Goal: Task Accomplishment & Management: Manage account settings

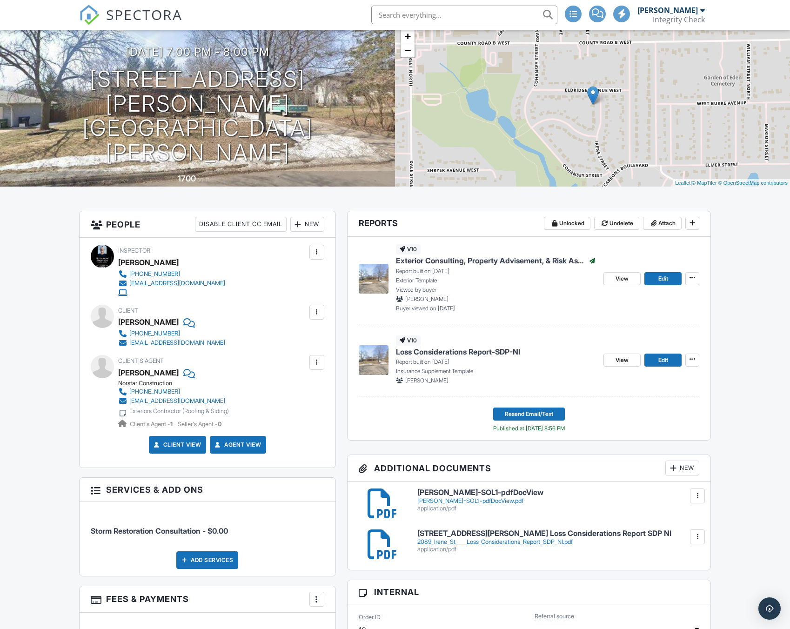
click at [110, 24] on link "SPECTORA" at bounding box center [130, 23] width 103 height 20
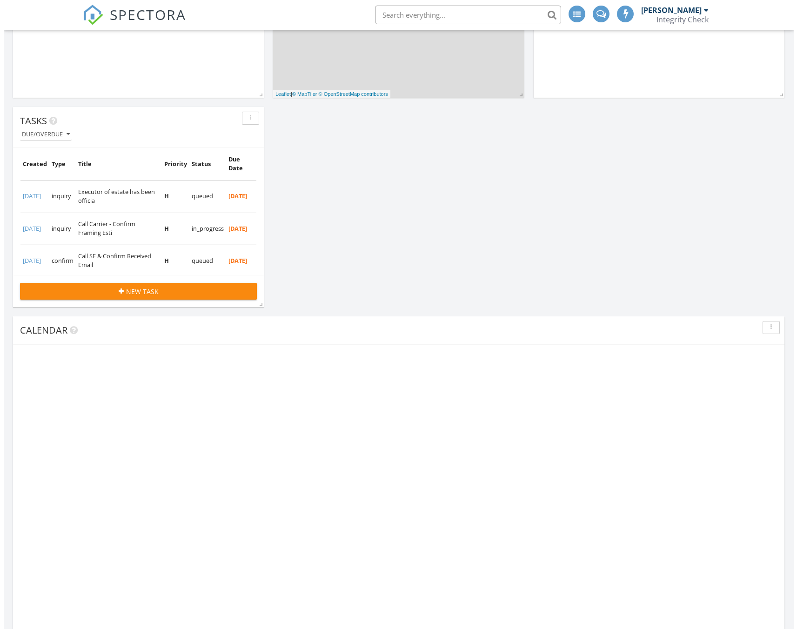
scroll to position [200, 251]
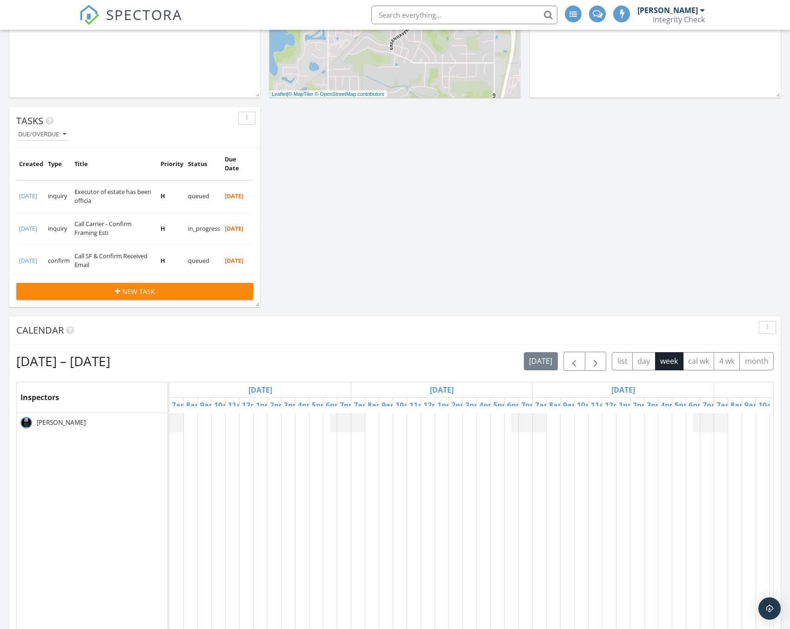
click at [43, 246] on td "09/12/2025" at bounding box center [31, 261] width 29 height 32
click at [46, 219] on td "[DATE]" at bounding box center [31, 228] width 29 height 32
click at [37, 224] on link "[DATE]" at bounding box center [28, 228] width 18 height 8
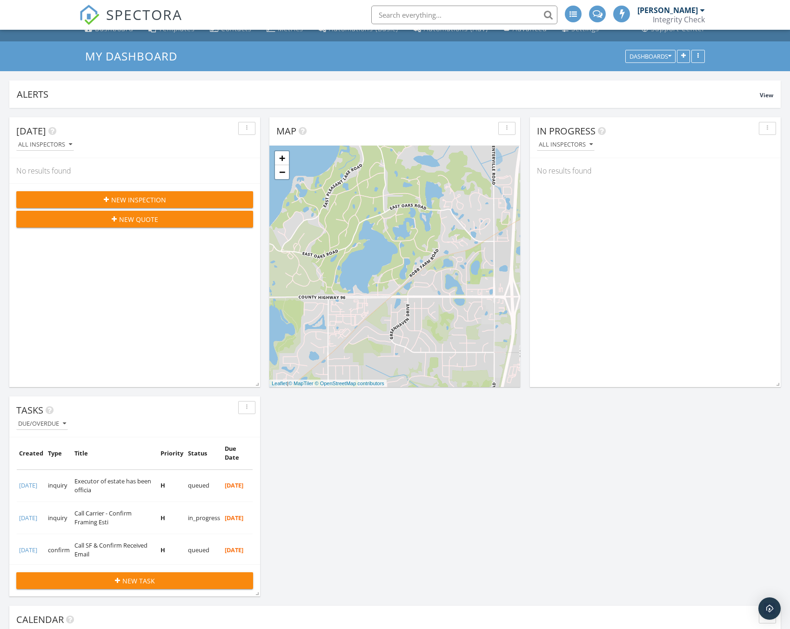
scroll to position [0, 0]
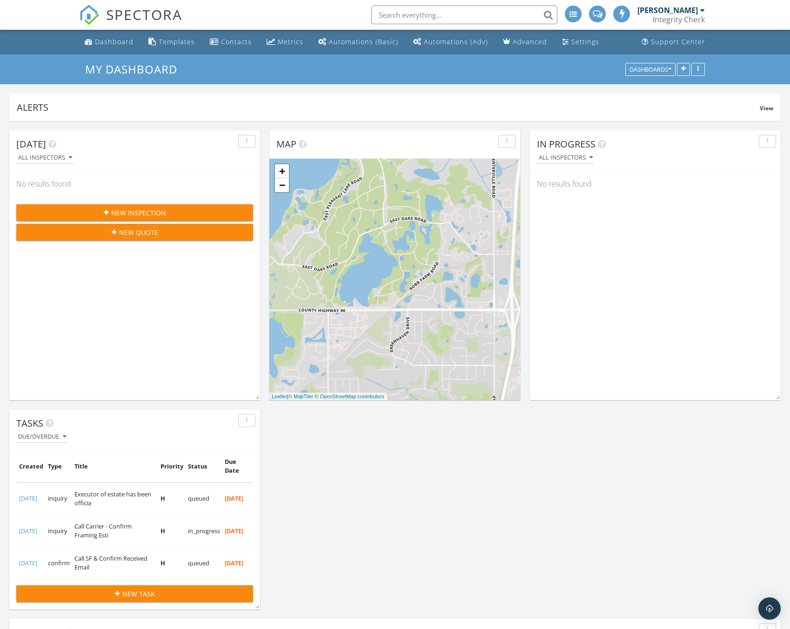
click at [423, 17] on input "text" at bounding box center [464, 15] width 186 height 19
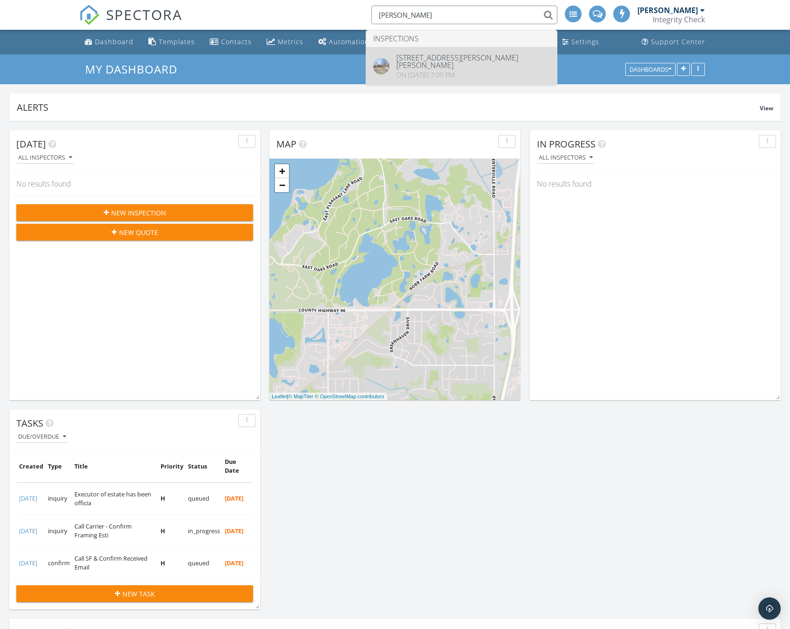
type input "william ma"
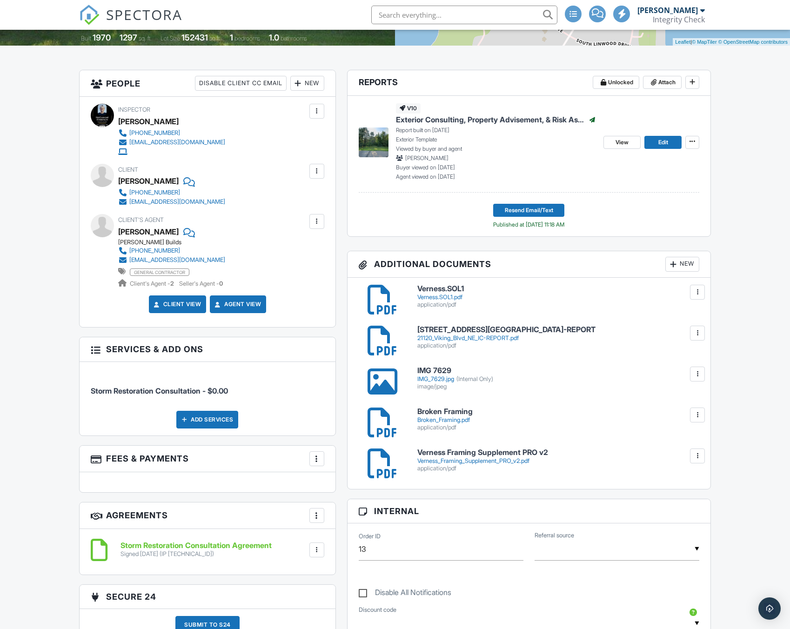
scroll to position [176, 0]
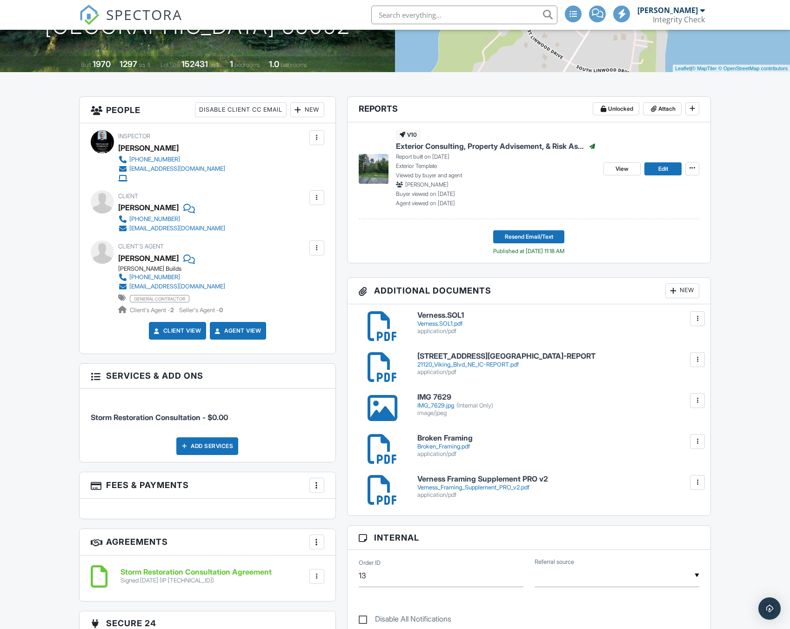
click at [444, 325] on div "Verness.SOL1.pdf" at bounding box center [558, 323] width 282 height 7
click at [487, 359] on h6 "21120 Viking Blvd NE IC-REPORT" at bounding box center [558, 356] width 282 height 8
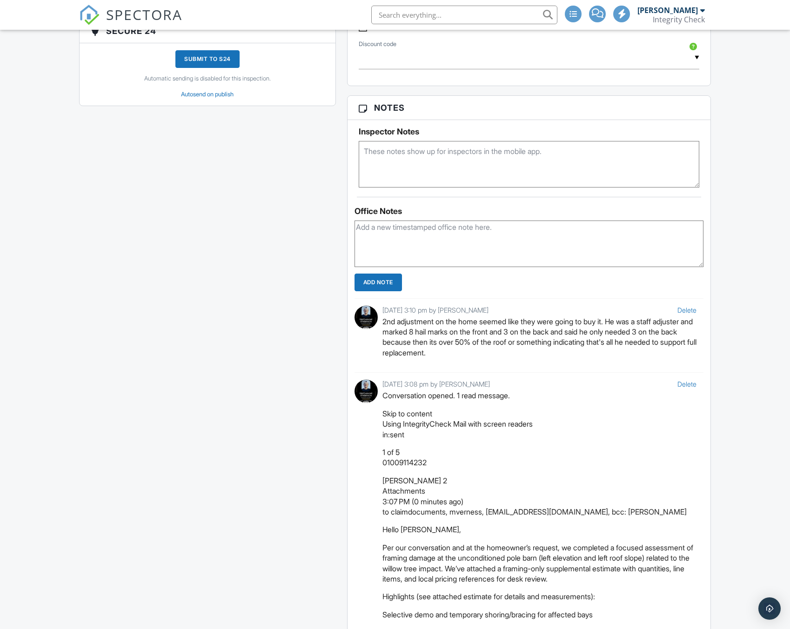
scroll to position [683, 0]
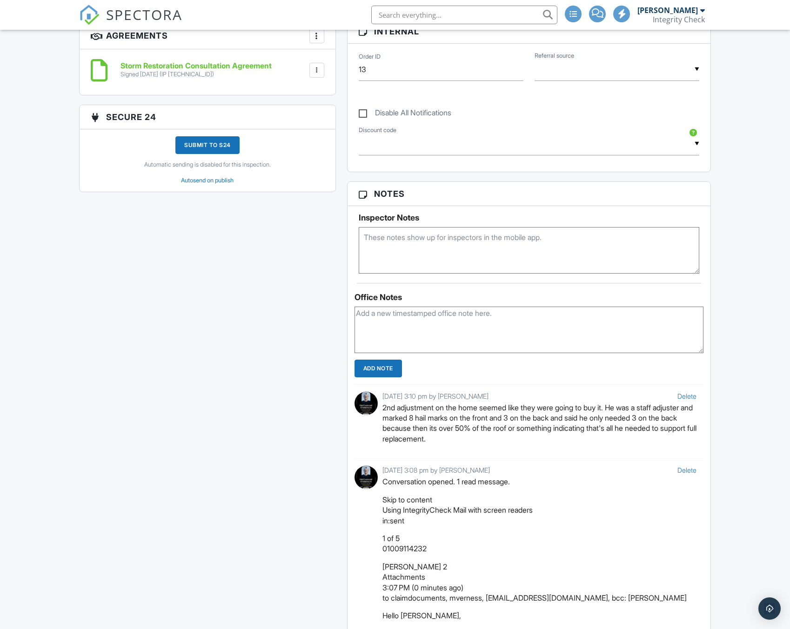
click at [423, 325] on textarea at bounding box center [529, 330] width 349 height 47
click at [379, 314] on textarea "Jabrils 678-543-4376" at bounding box center [529, 330] width 349 height 47
click at [381, 316] on textarea "Jabrils Briggman - 678-543-4376" at bounding box center [529, 330] width 349 height 47
click at [420, 313] on textarea "Jabrils Briggman - 678-543-4376" at bounding box center [529, 330] width 349 height 47
click at [421, 314] on textarea "Jabrils Briggman 678-543-4376" at bounding box center [529, 330] width 349 height 47
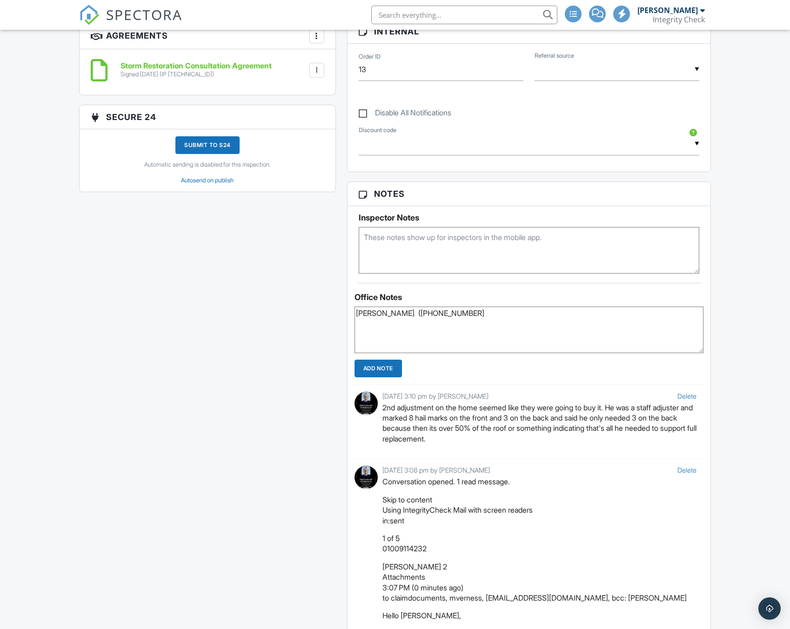
click at [431, 315] on textarea "Jabrils Briggman (678-543-4376" at bounding box center [529, 330] width 349 height 47
click at [434, 315] on textarea "Jabrils Briggman (678-543-4376" at bounding box center [529, 330] width 349 height 47
click at [467, 313] on textarea "Jabrils Briggman (678) 543-4376" at bounding box center [529, 330] width 349 height 47
click at [514, 315] on textarea "Jabrils Briggman (678) 543-4376" at bounding box center [529, 330] width 349 height 47
click at [416, 315] on textarea "Jabrils Briggman (678) 543-4376" at bounding box center [529, 330] width 349 height 47
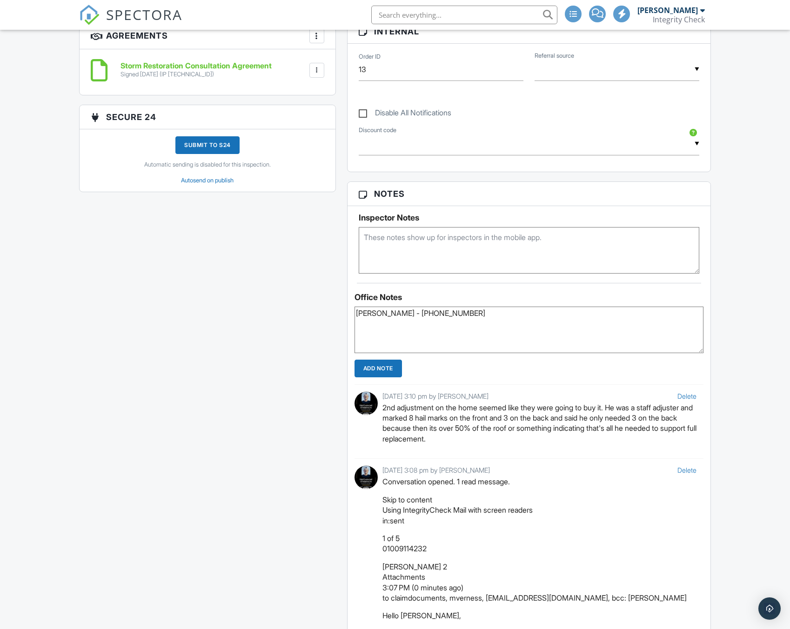
click at [500, 314] on textarea "Jabrils Briggman - (678) 543-4376" at bounding box center [529, 330] width 349 height 47
type textarea "Jabrils Briggman - (678) 543-4376 Office"
click at [395, 376] on input "Add Note" at bounding box center [378, 369] width 47 height 18
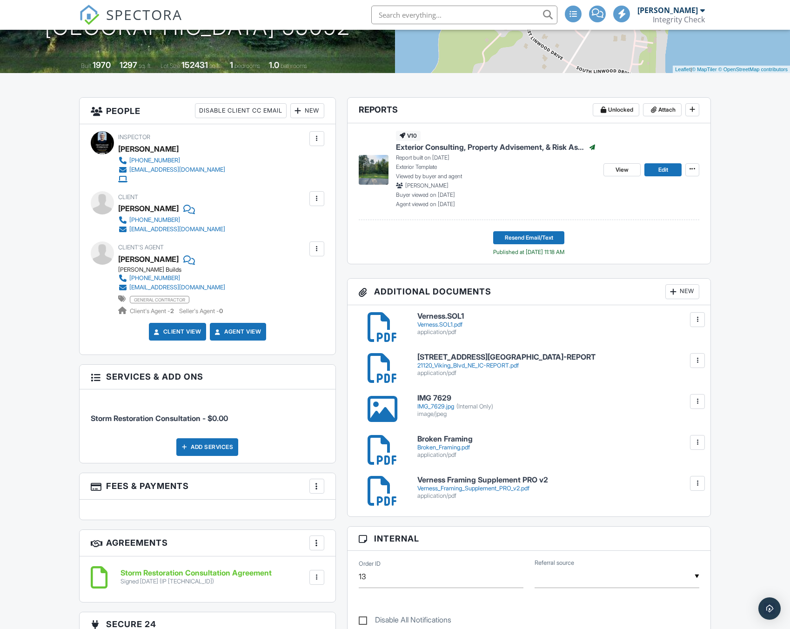
scroll to position [186, 0]
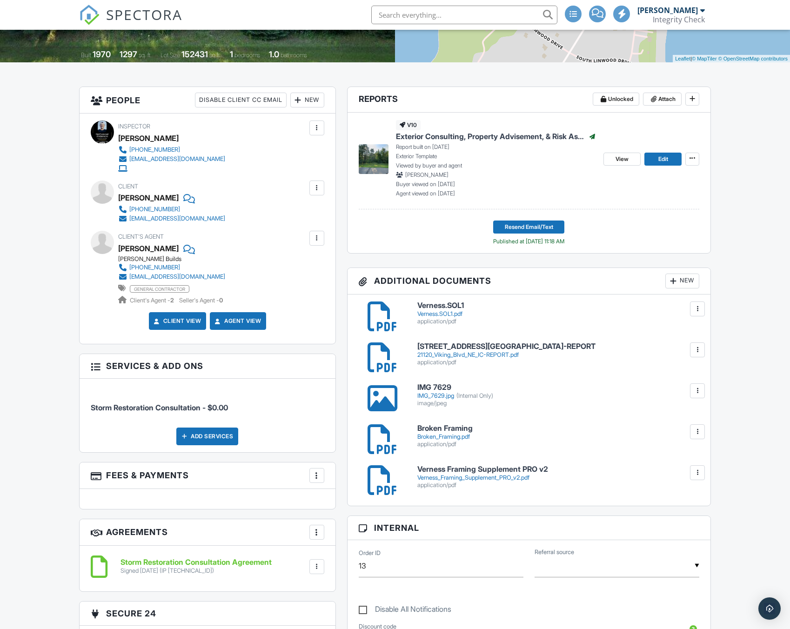
click at [457, 435] on div "Broken_Framing.pdf" at bounding box center [558, 436] width 282 height 7
click at [506, 476] on div "Verness_Framing_Supplement_PRO_v2.pdf" at bounding box center [558, 477] width 282 height 7
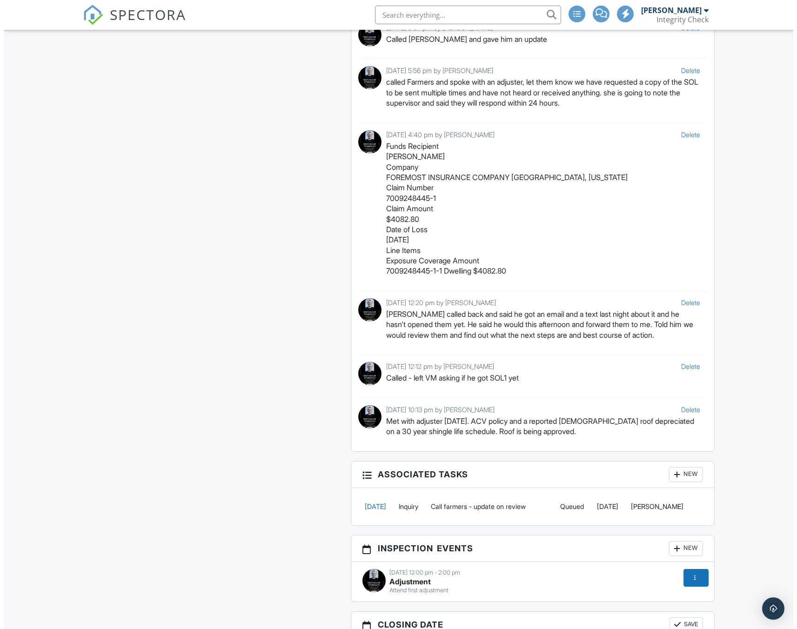
scroll to position [2969, 0]
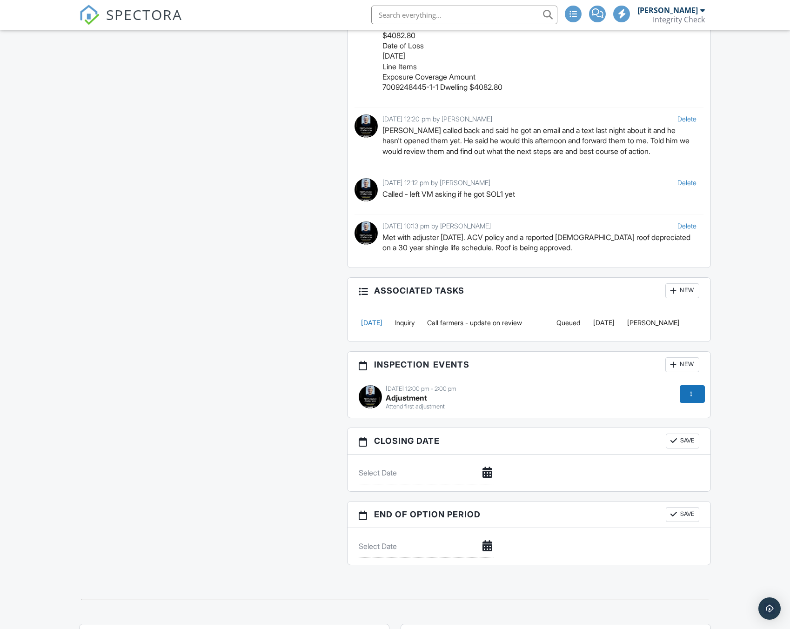
click at [382, 319] on link "08/03/2025" at bounding box center [371, 323] width 21 height 8
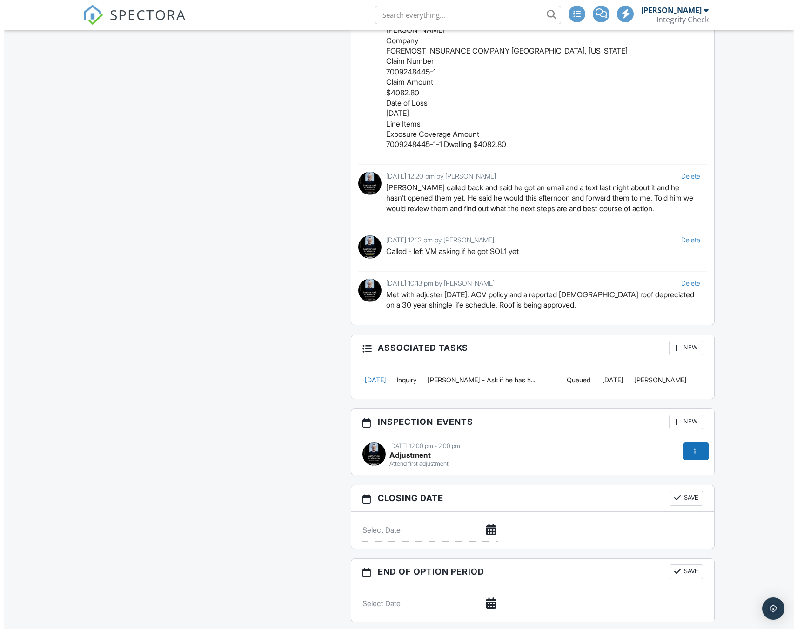
scroll to position [2909, 0]
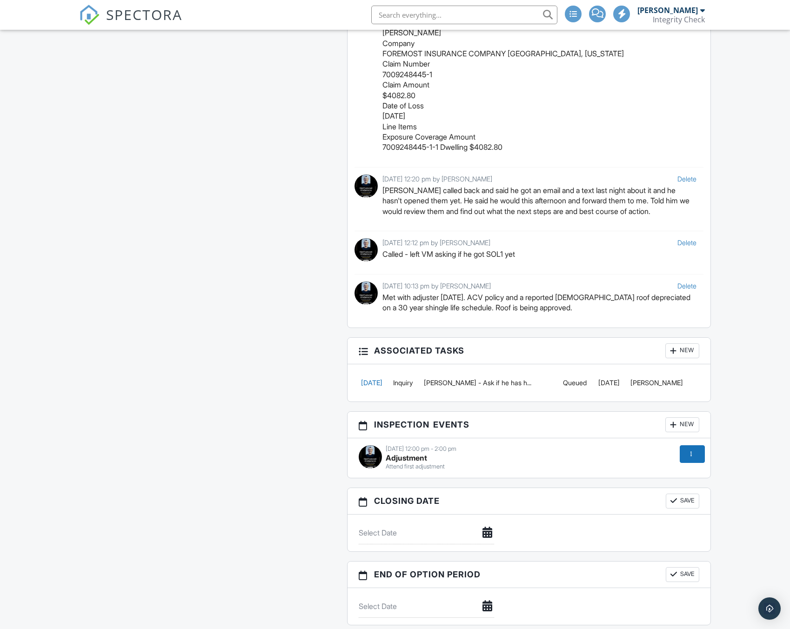
click at [382, 386] on link "[DATE]" at bounding box center [371, 383] width 21 height 8
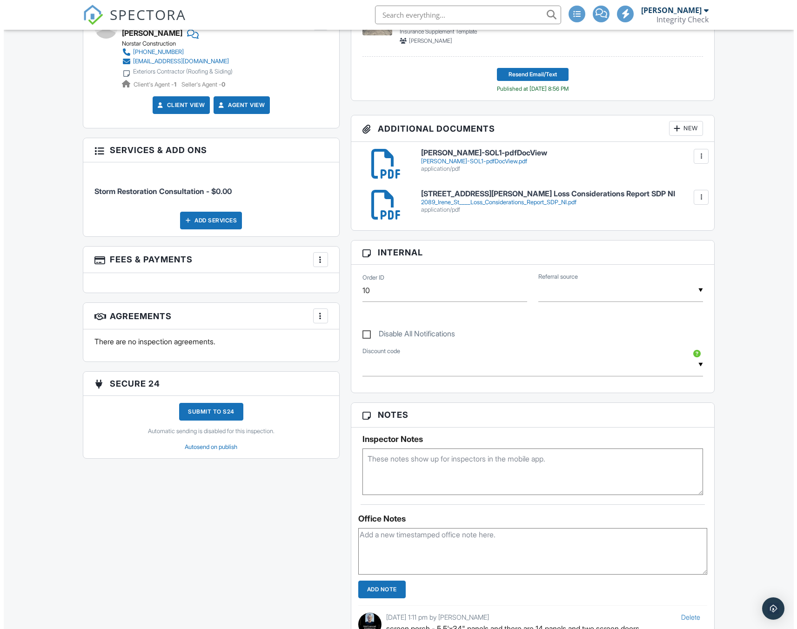
scroll to position [178, 0]
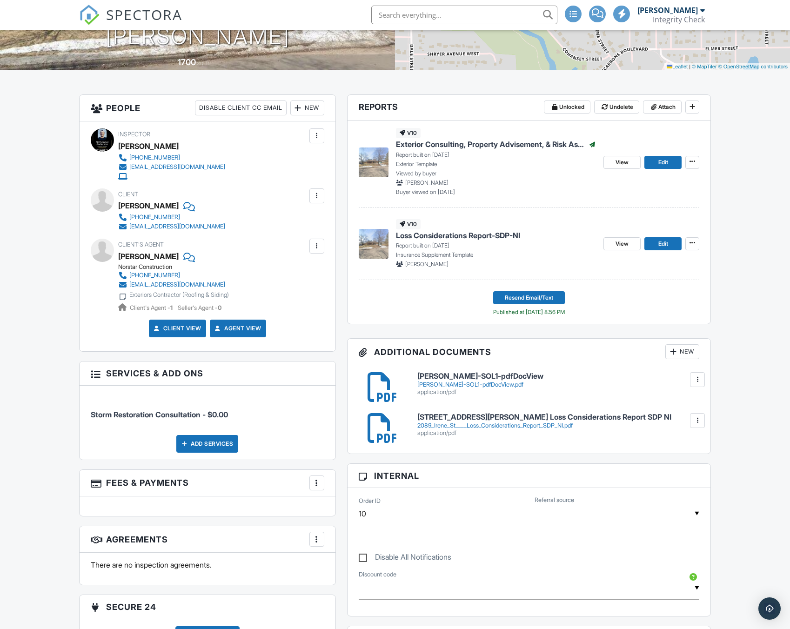
click at [677, 349] on div at bounding box center [673, 351] width 9 height 9
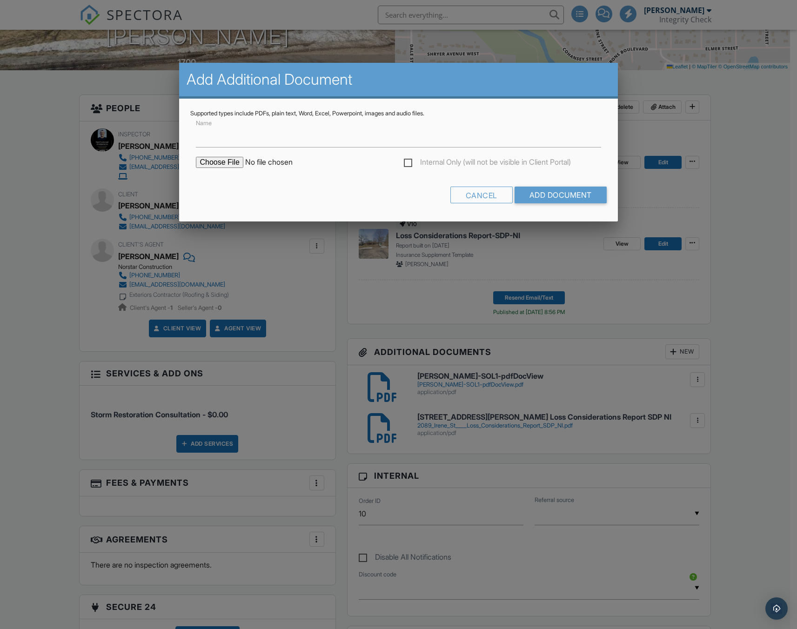
click at [220, 163] on input "file" at bounding box center [275, 162] width 158 height 11
click at [224, 140] on input "Name" at bounding box center [398, 136] width 405 height 23
click at [350, 135] on input "Name" at bounding box center [398, 136] width 405 height 23
click at [422, 146] on input "Name" at bounding box center [398, 136] width 405 height 23
click at [379, 188] on div "Cancel Add Document" at bounding box center [398, 199] width 416 height 24
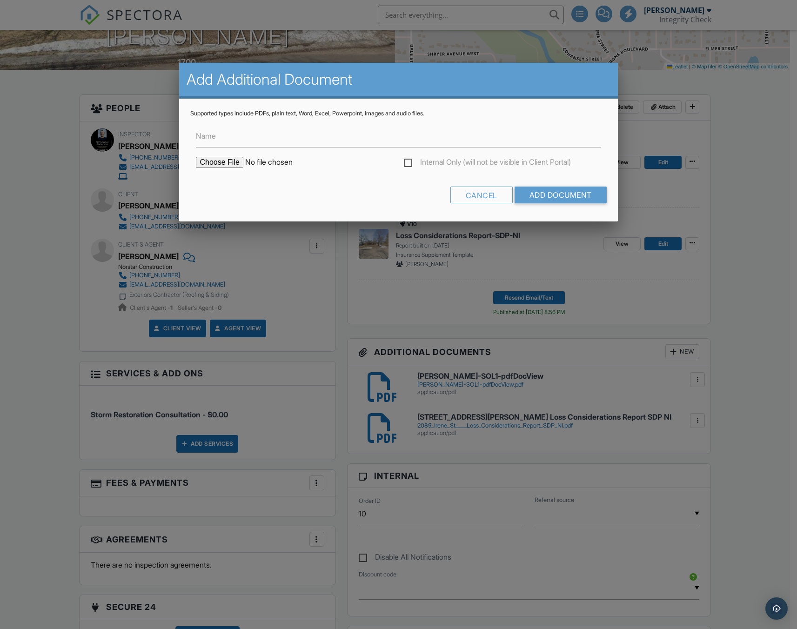
drag, startPoint x: 248, startPoint y: 161, endPoint x: 271, endPoint y: 163, distance: 22.8
click at [271, 163] on input "file" at bounding box center [275, 162] width 158 height 11
click at [478, 196] on div "Cancel" at bounding box center [481, 195] width 62 height 17
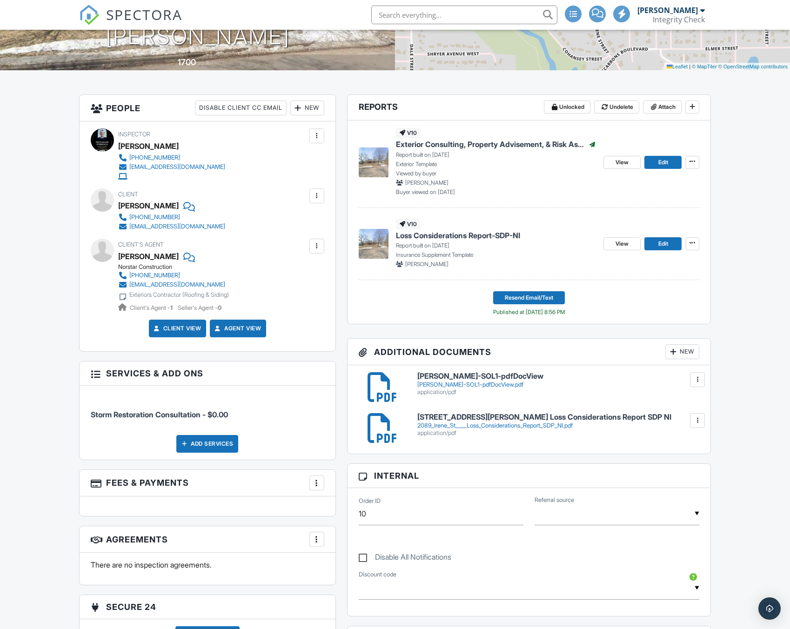
click at [683, 357] on div "New" at bounding box center [682, 351] width 34 height 15
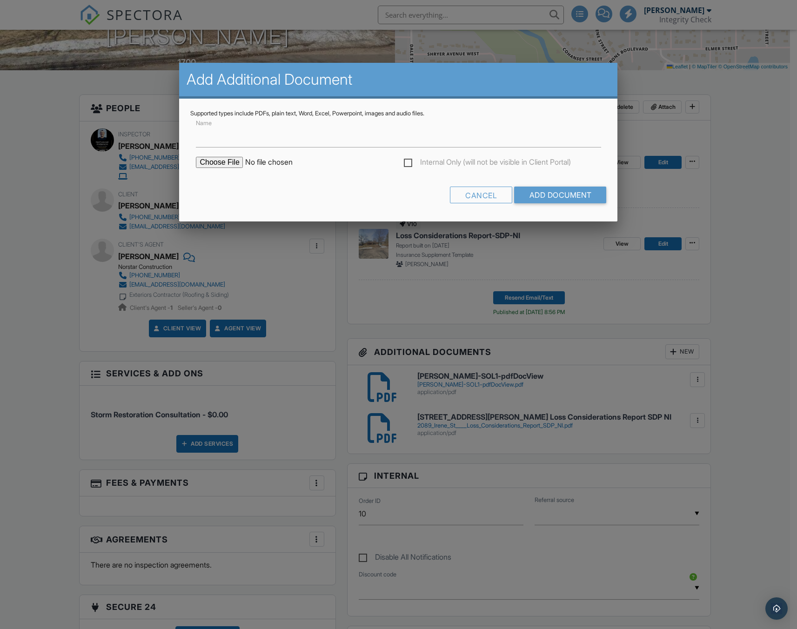
click at [230, 163] on input "file" at bounding box center [275, 162] width 158 height 11
type input "C:\fakepath\Masanz_Supplement_PRO_Estimate.pdf"
click at [559, 193] on input "Add Document" at bounding box center [561, 195] width 92 height 17
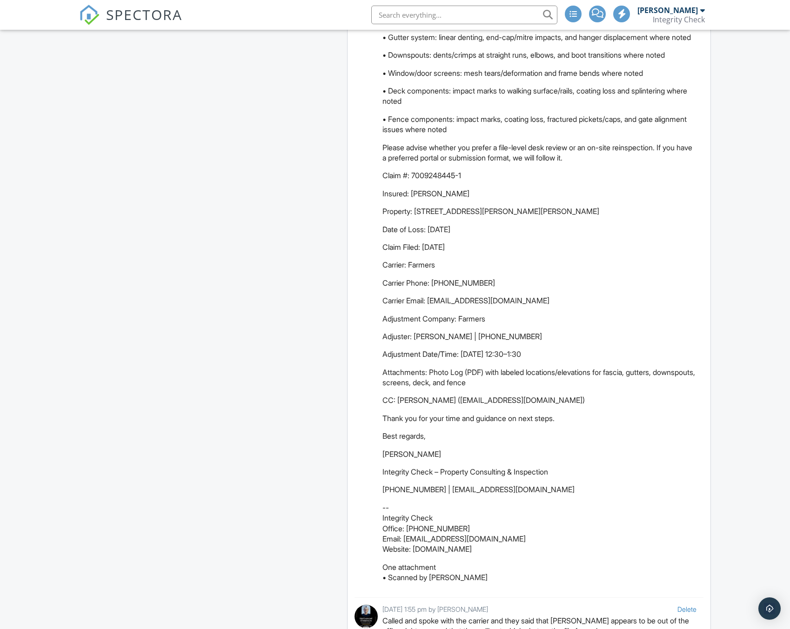
scroll to position [1489, 0]
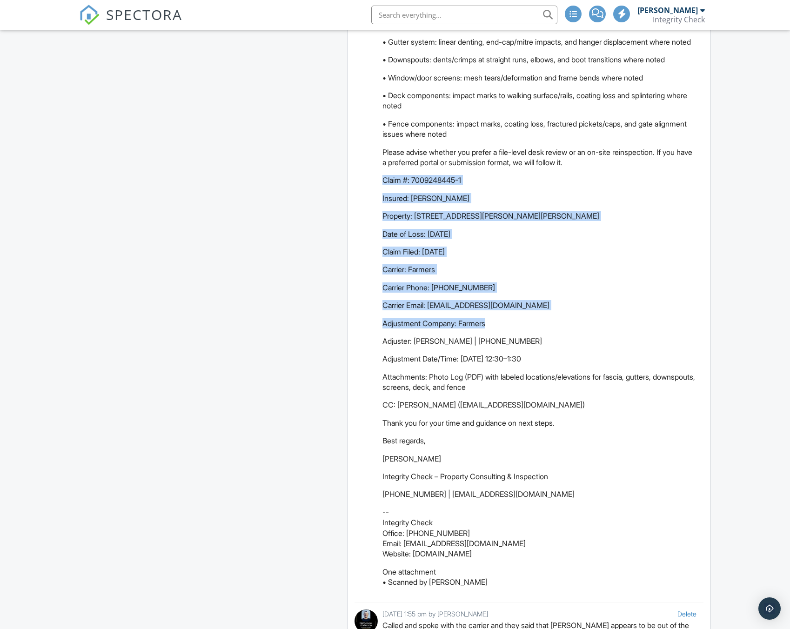
drag, startPoint x: 382, startPoint y: 179, endPoint x: 526, endPoint y: 314, distance: 197.5
click at [526, 314] on div "Attachment 2089_Irene_St____Loss_Considerations_Report_SDP_NI.pdf added.Convers…" at bounding box center [539, 178] width 314 height 818
copy div "Claim #: 7009248445-1 Insured: [PERSON_NAME] Property: [STREET_ADDRESS][PERSON_…"
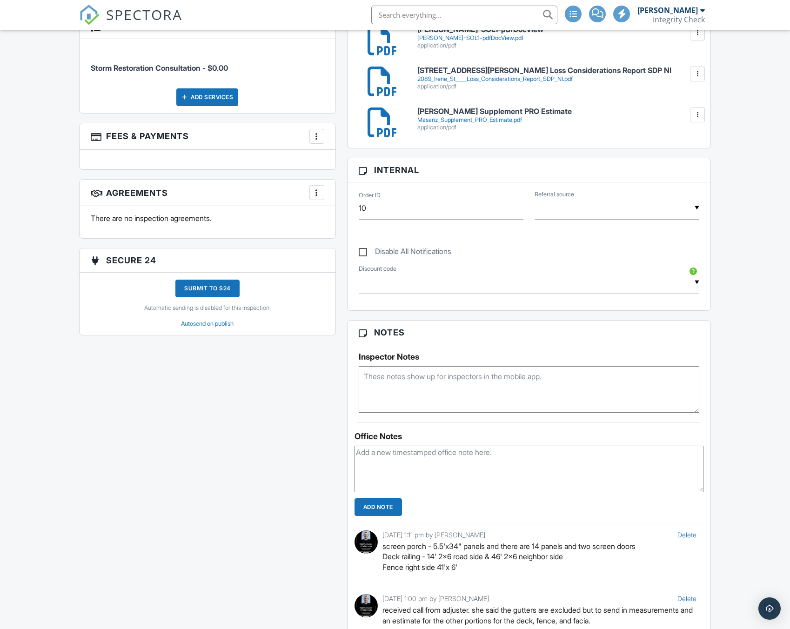
scroll to position [620, 0]
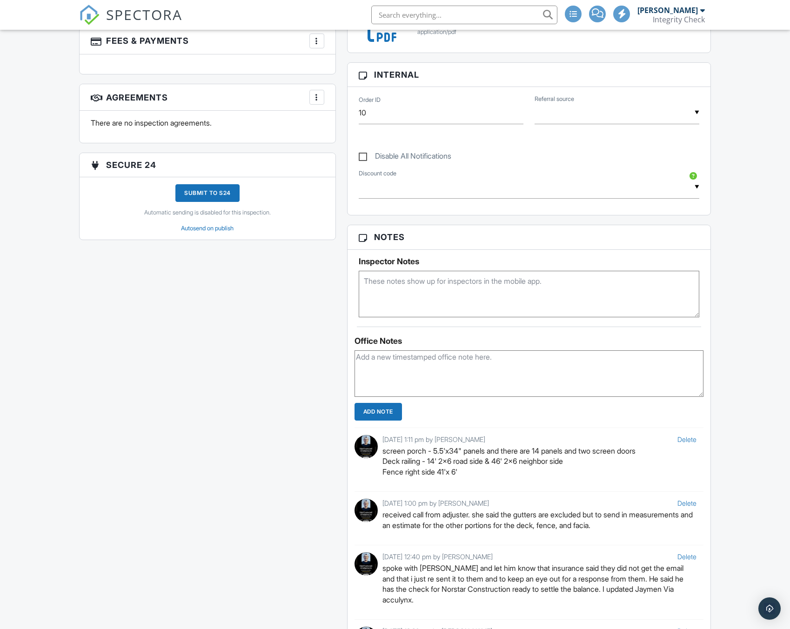
click at [426, 369] on textarea at bounding box center [529, 373] width 349 height 47
paste textarea "Loremipsum Dolors_Ametconsec_ADI_Elitsedd.eiu tempo.Incididuntut labore. 2 etdo…"
type textarea "Loremipsum Dolors_Ametconsec_ADI_Elitsedd.eiu tempo.Incididuntut labore. 2 etdo…"
click at [393, 417] on input "Add Note" at bounding box center [378, 412] width 47 height 18
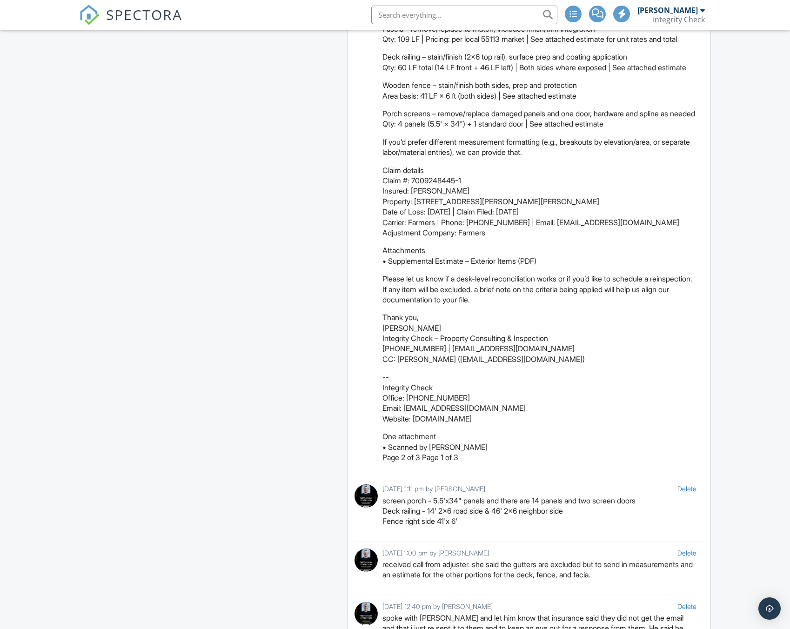
scroll to position [1365, 0]
